Goal: Task Accomplishment & Management: Manage account settings

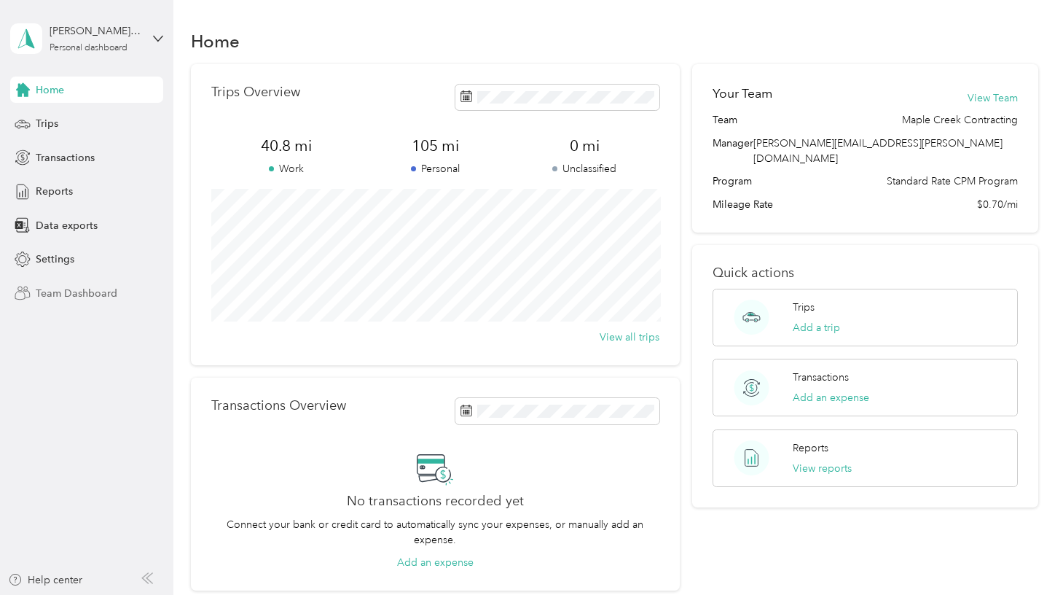
click at [74, 294] on span "Team Dashboard" at bounding box center [77, 293] width 82 height 15
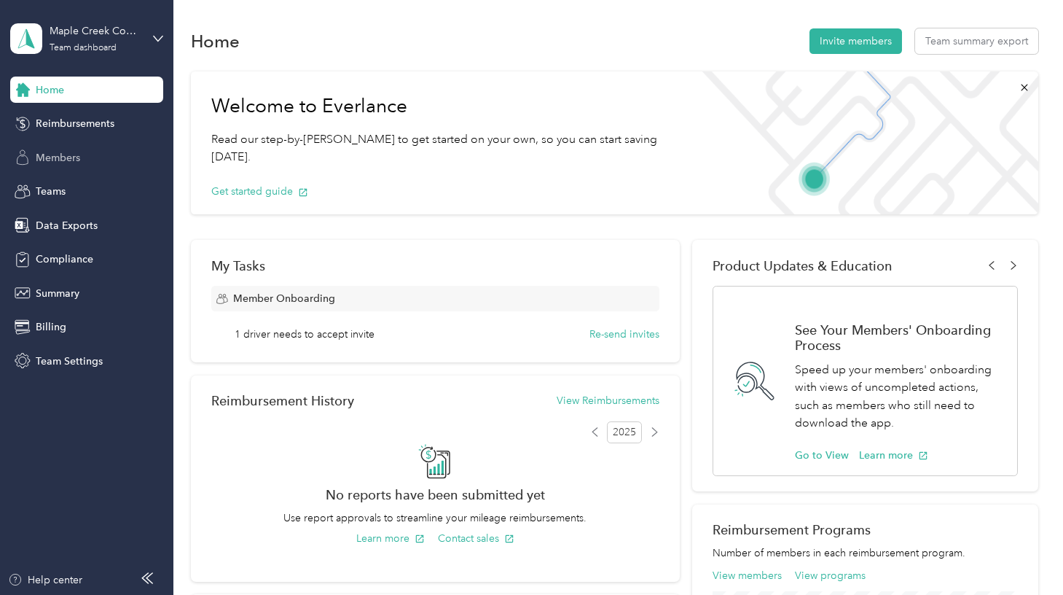
click at [55, 152] on span "Members" at bounding box center [58, 157] width 44 height 15
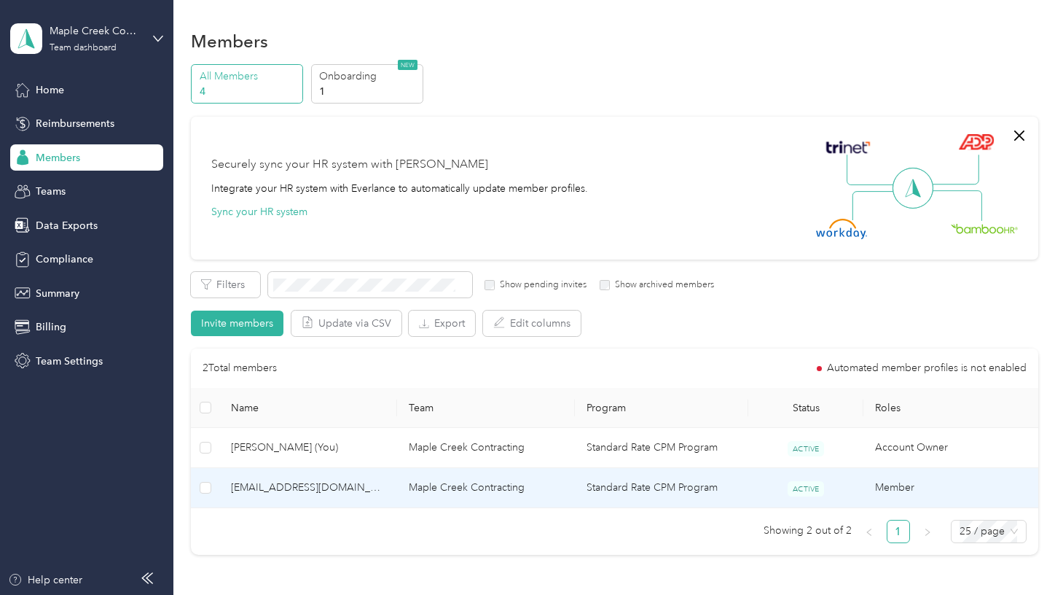
click at [433, 485] on td "Maple Creek Contracting" at bounding box center [486, 488] width 178 height 40
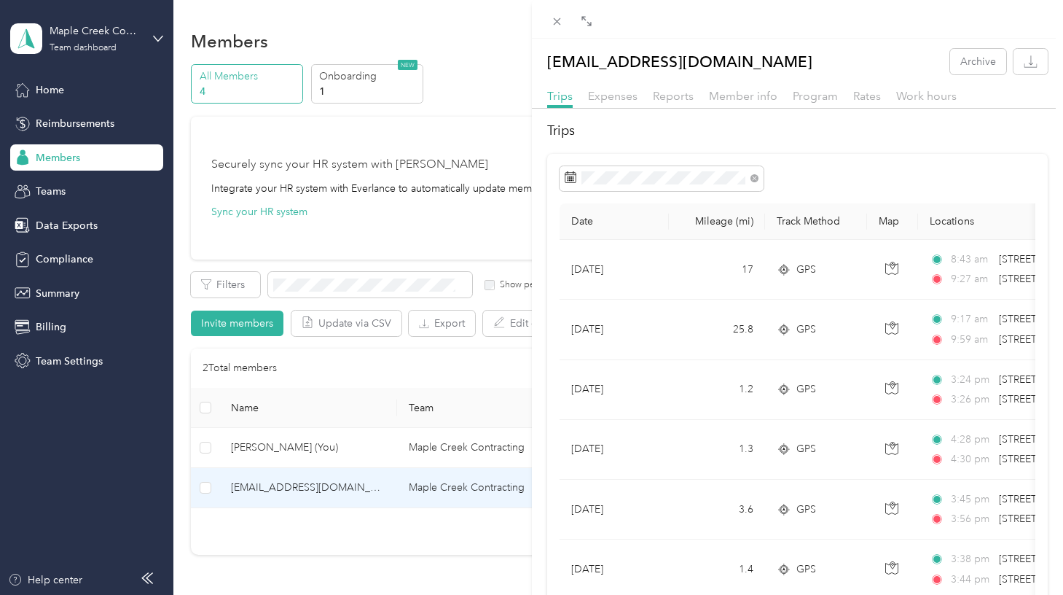
click at [58, 591] on div "[EMAIL_ADDRESS][DOMAIN_NAME] Archive Trips Expenses Reports Member info Program…" at bounding box center [531, 297] width 1063 height 595
